Goal: Task Accomplishment & Management: Manage account settings

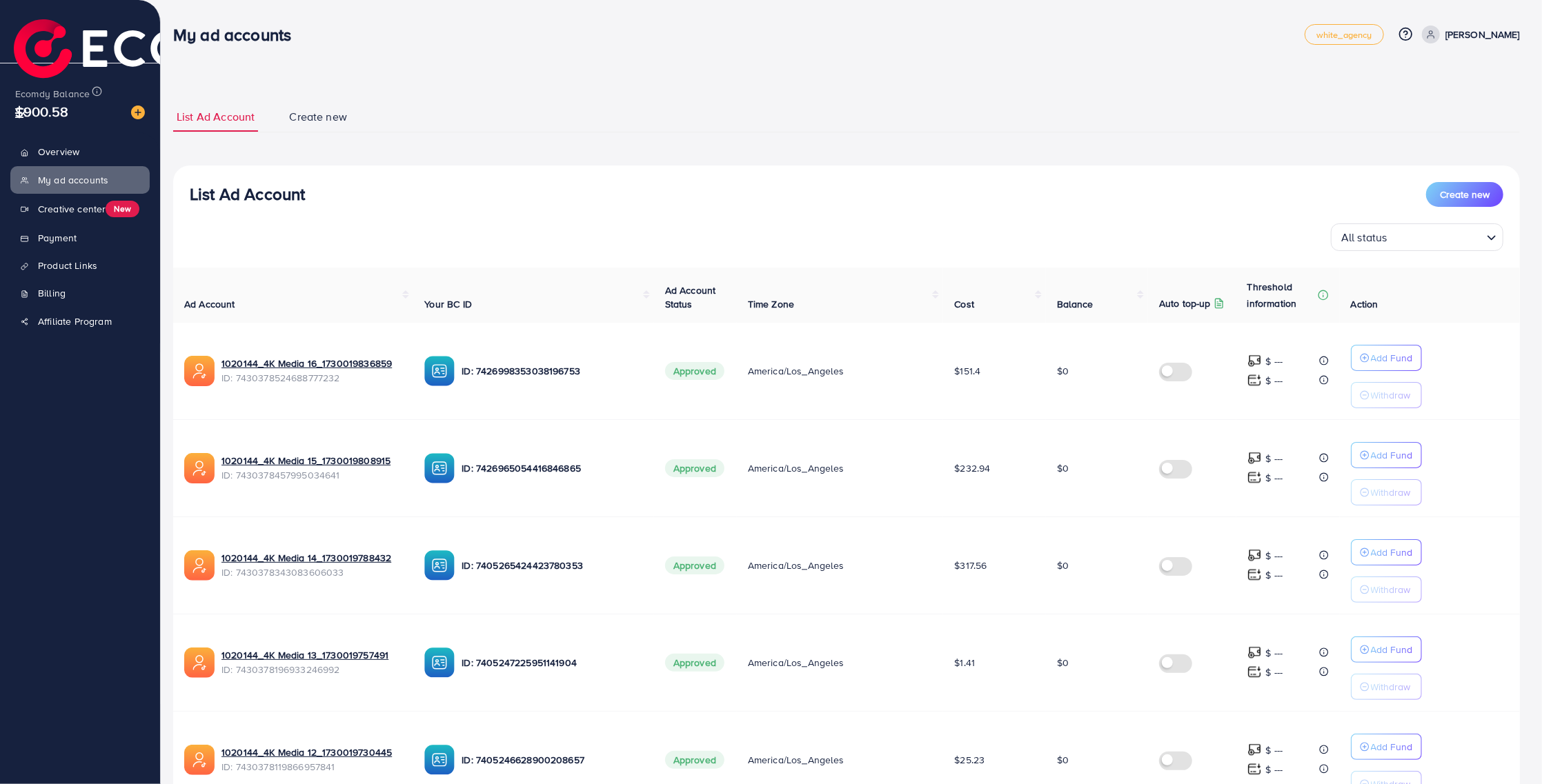
scroll to position [75, 0]
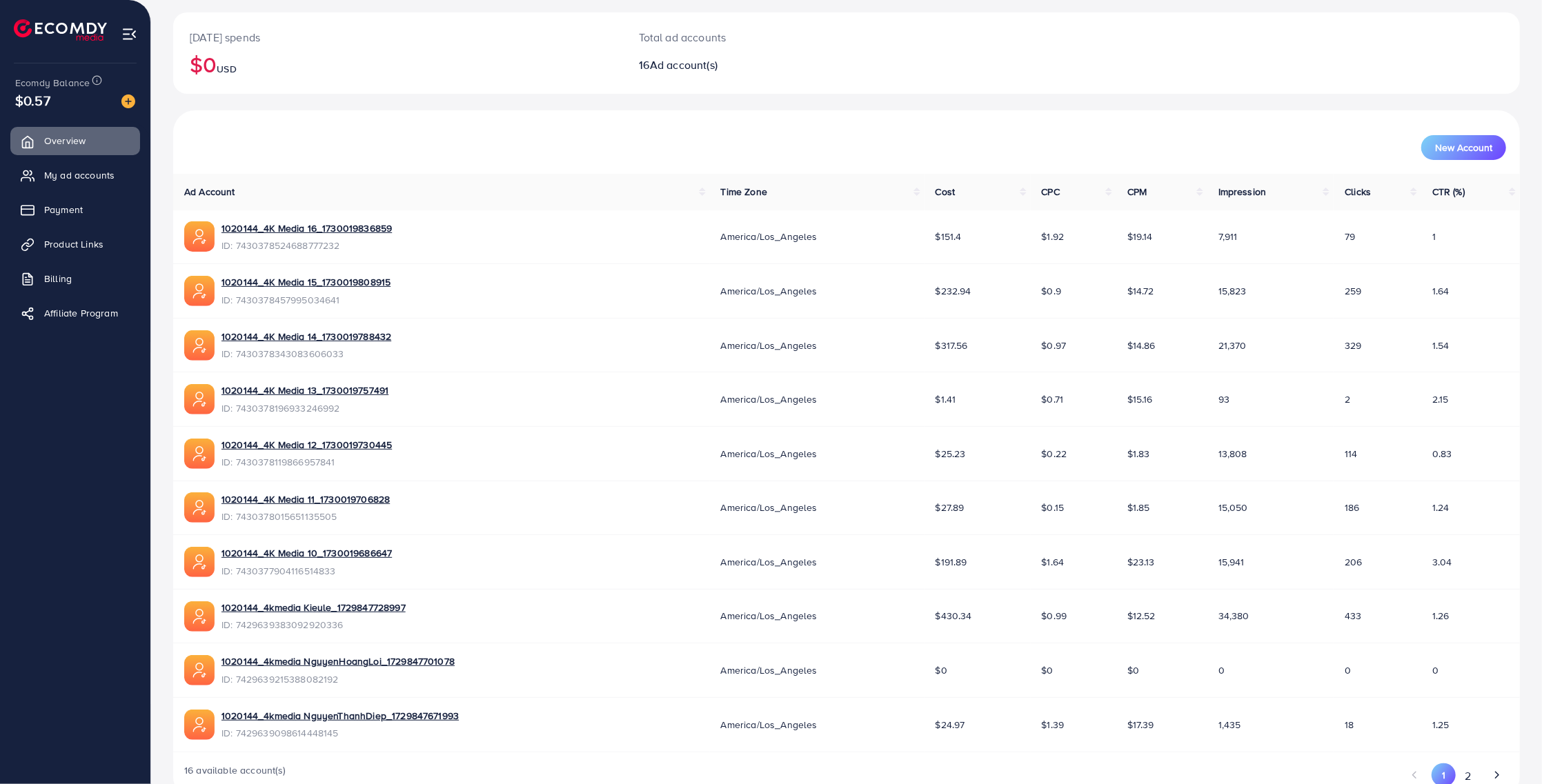
scroll to position [310, 0]
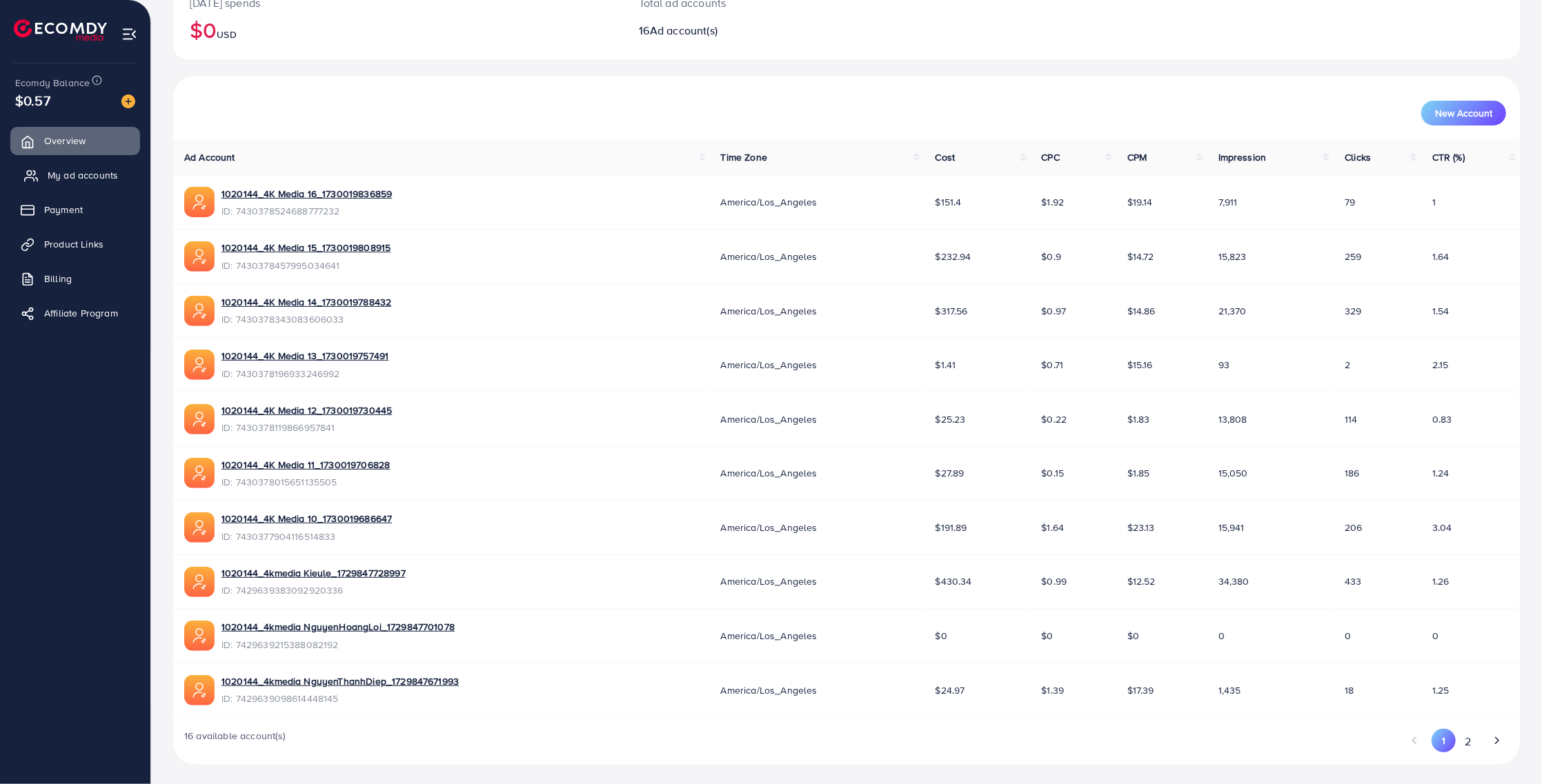
click at [69, 174] on span "My ad accounts" at bounding box center [82, 175] width 71 height 14
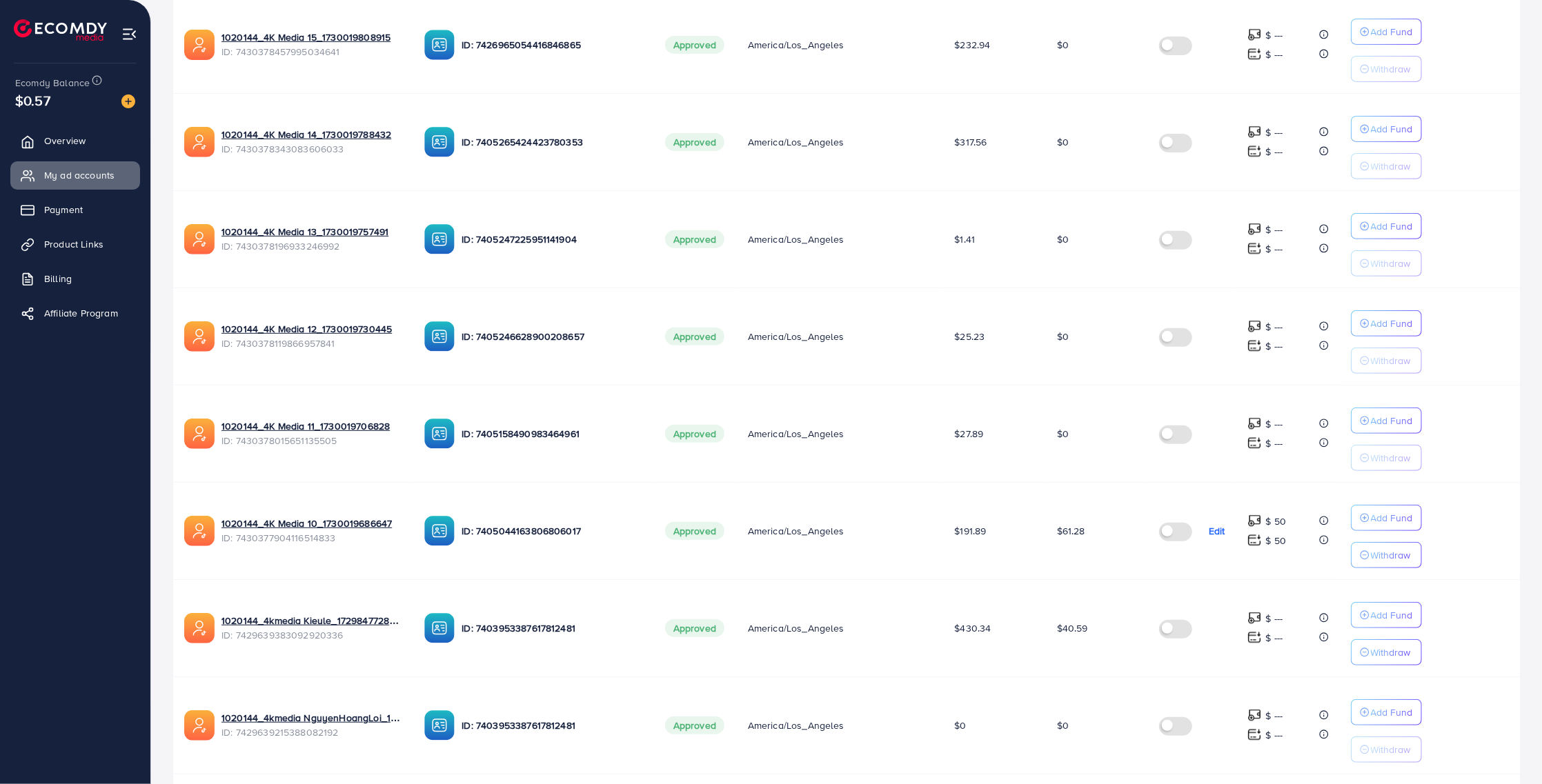
scroll to position [430, 0]
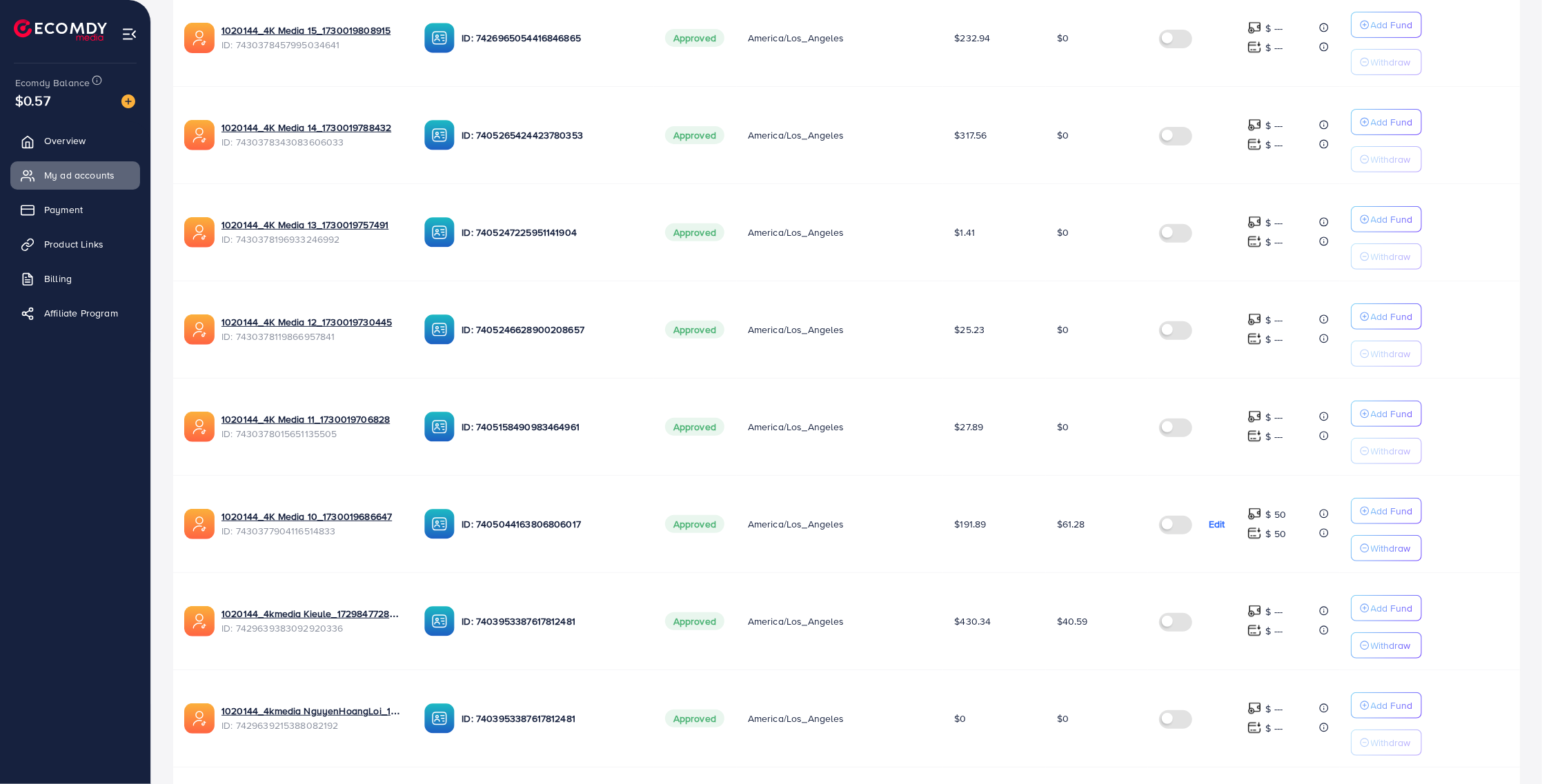
click at [1175, 519] on label at bounding box center [1178, 524] width 39 height 15
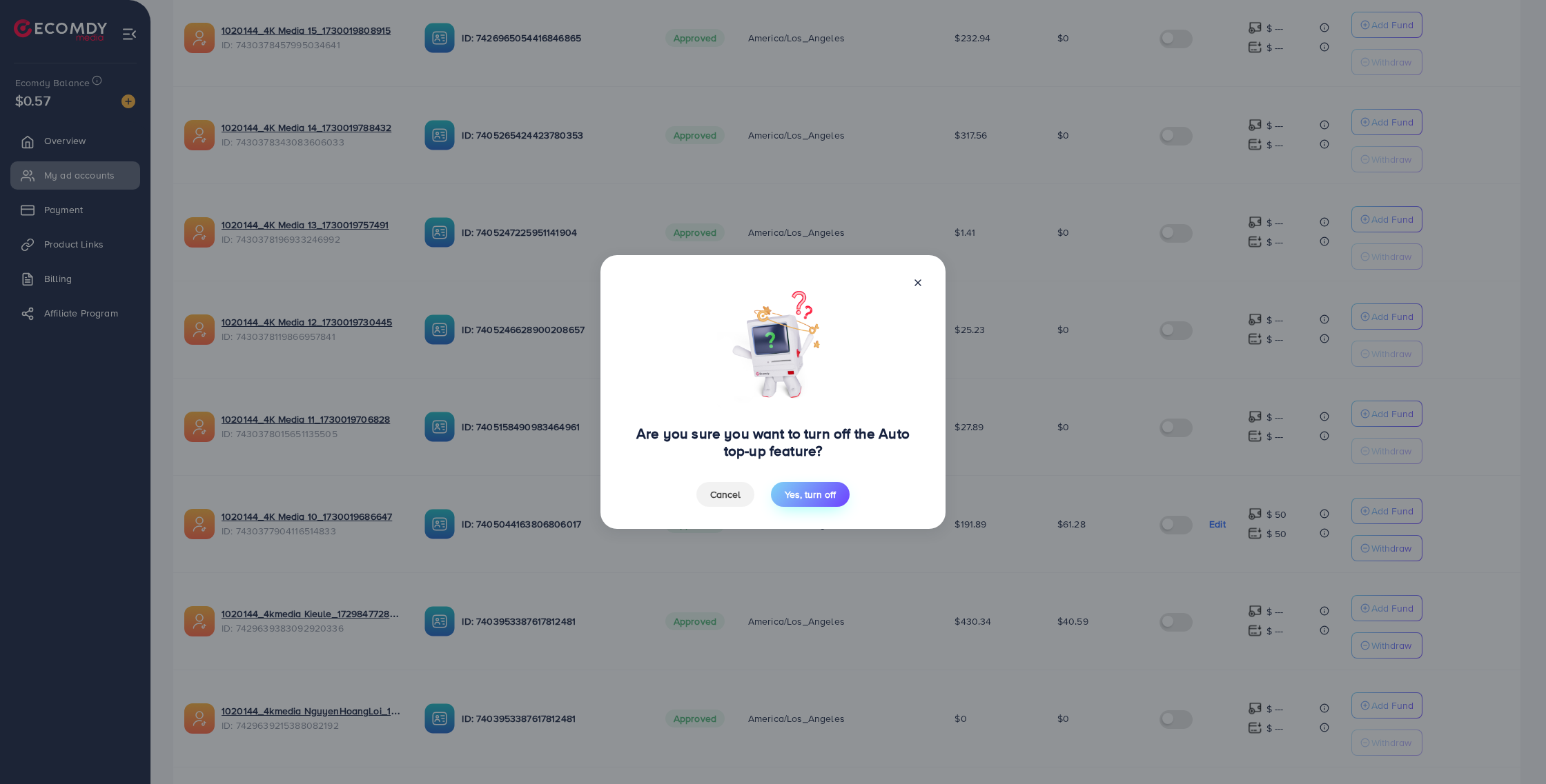
click at [814, 503] on button "Yes, turn off" at bounding box center [809, 495] width 78 height 25
